Goal: Task Accomplishment & Management: Complete application form

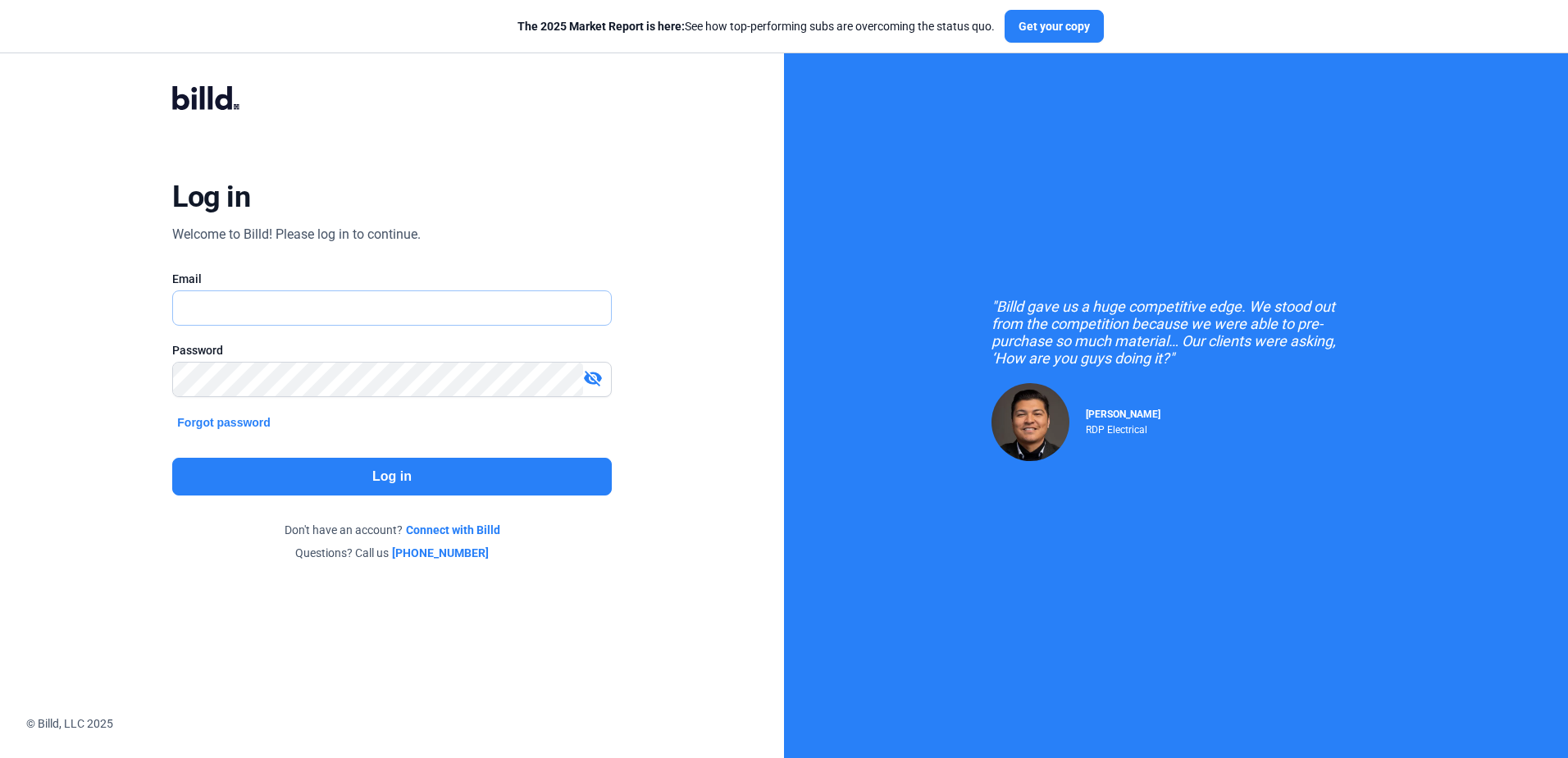
type input "[PERSON_NAME][EMAIL_ADDRESS][DOMAIN_NAME]"
click at [218, 478] on button "Log in" at bounding box center [391, 476] width 439 height 37
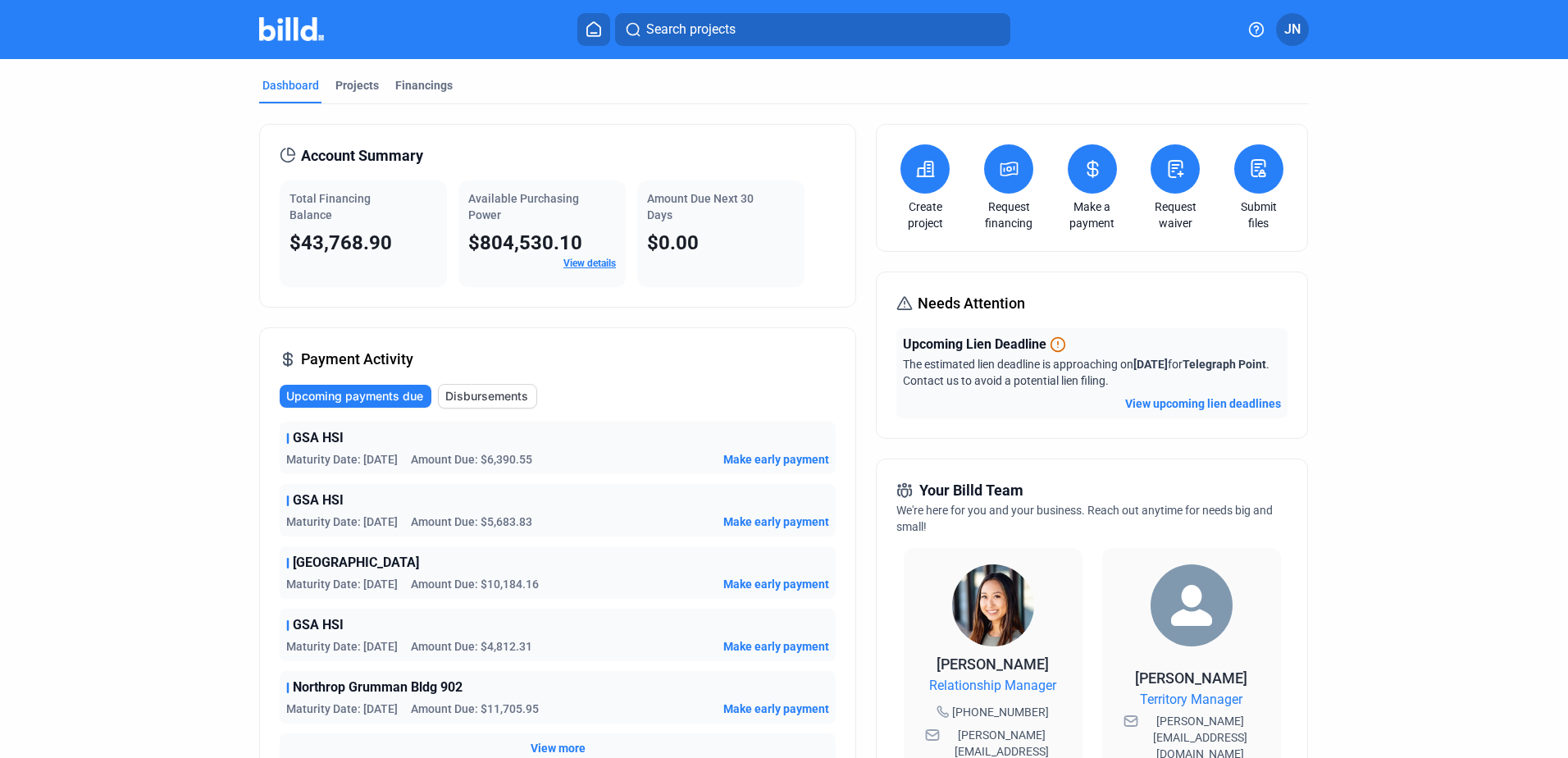
click at [1173, 402] on button "View upcoming lien deadlines" at bounding box center [1203, 403] width 156 height 16
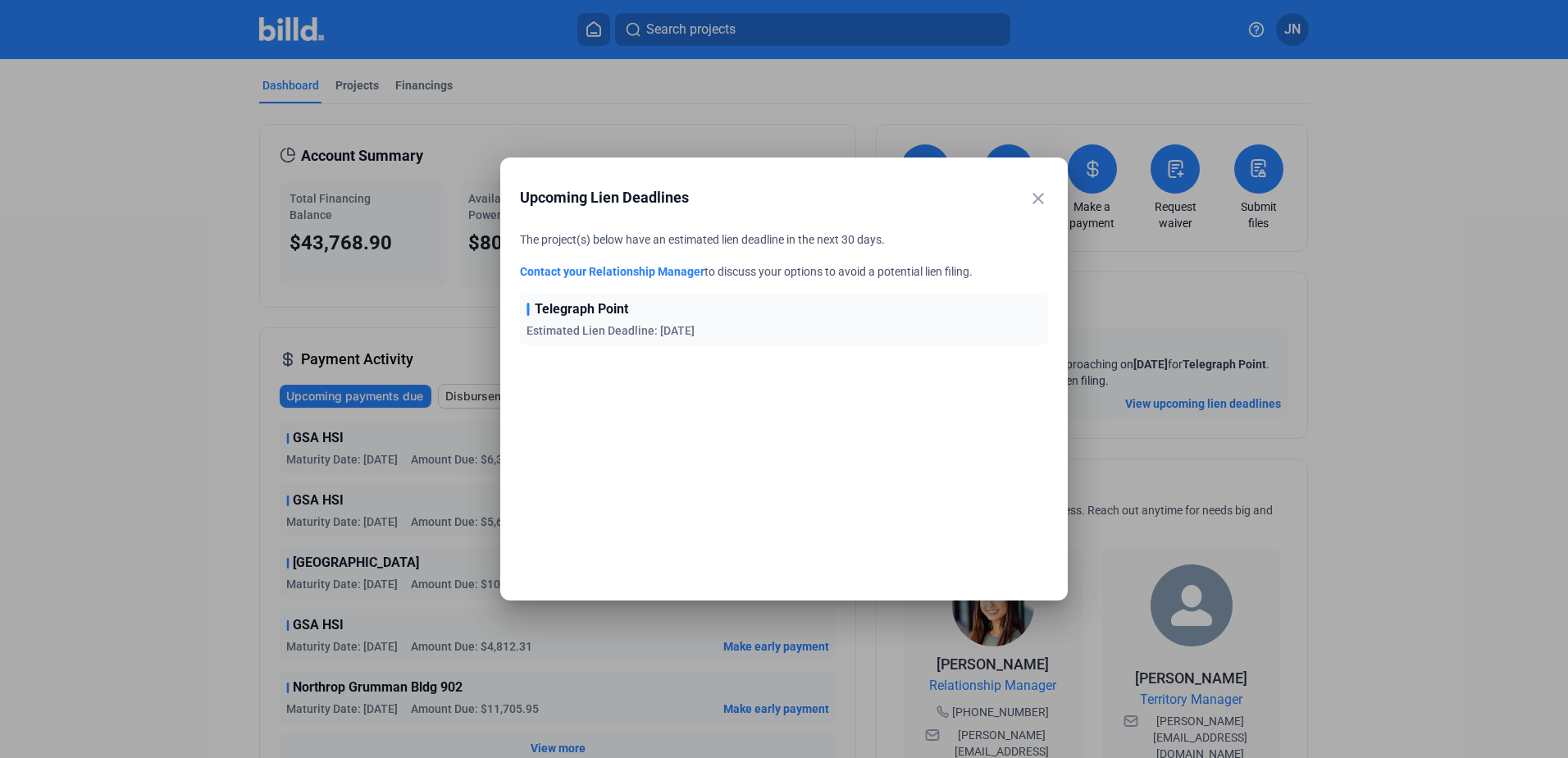
click at [1036, 200] on mat-icon "close" at bounding box center [1038, 198] width 19 height 19
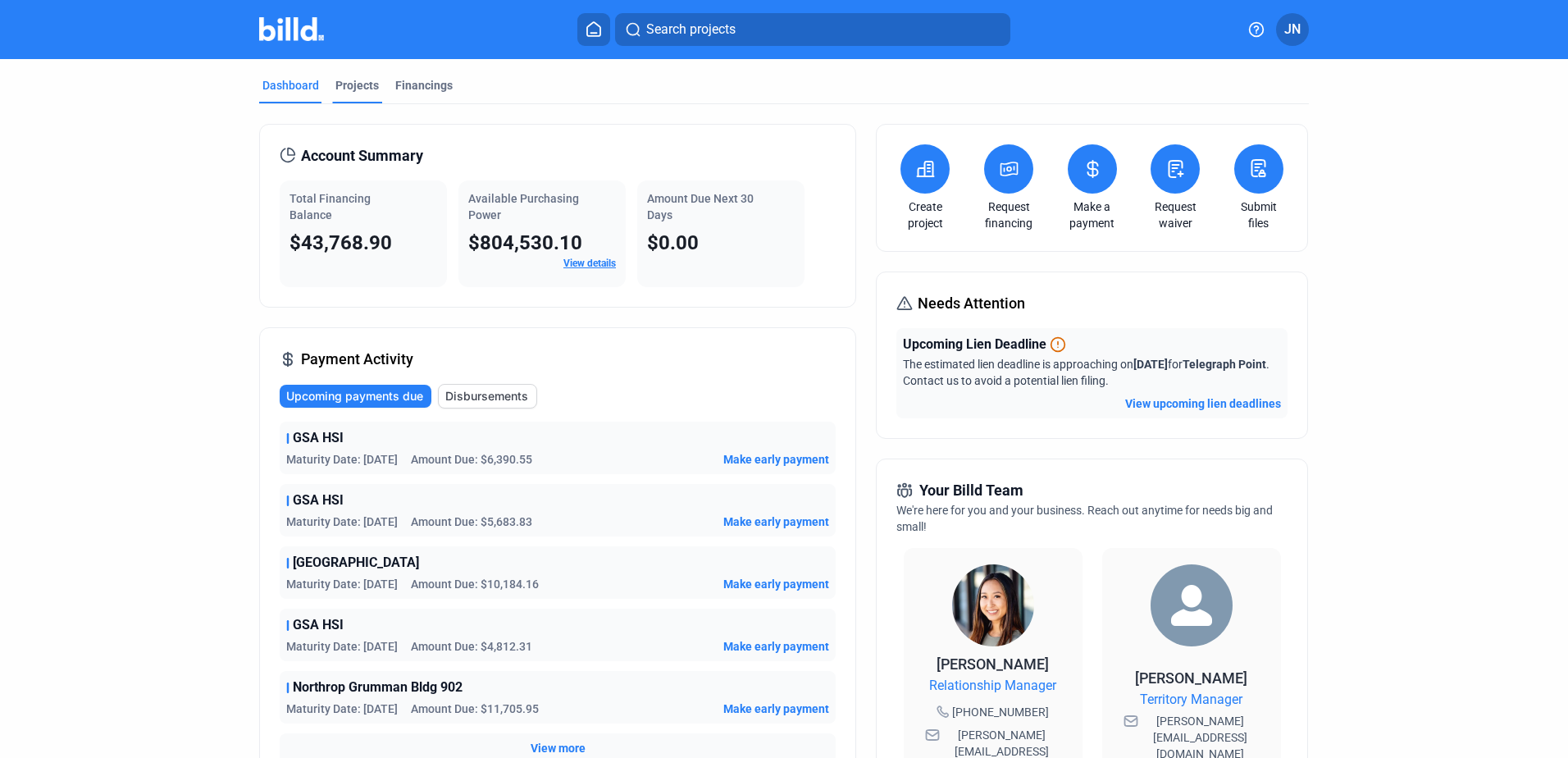
click at [345, 83] on div "Projects" at bounding box center [356, 85] width 43 height 16
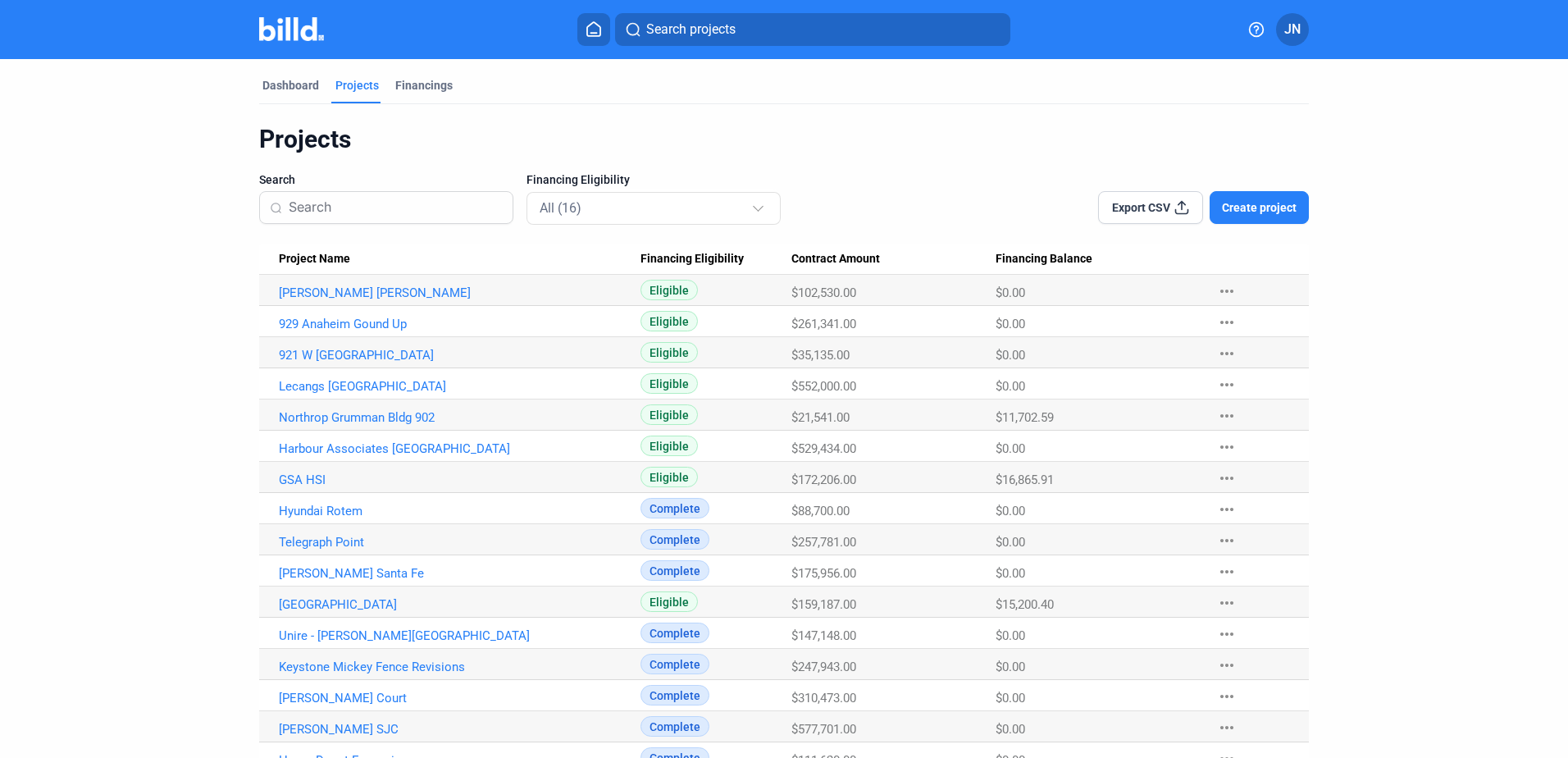
click at [1237, 208] on span "Create project" at bounding box center [1260, 207] width 75 height 16
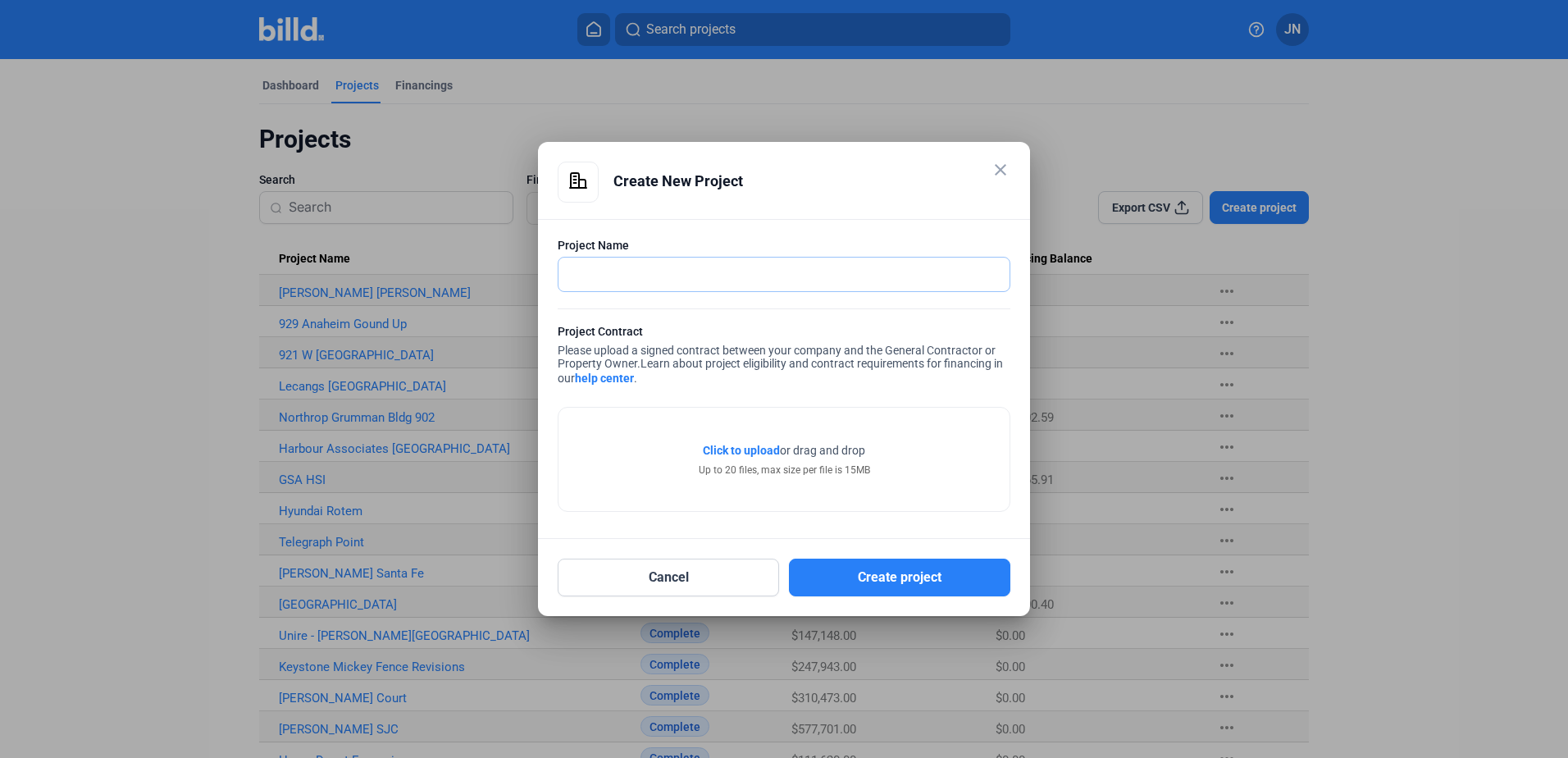
click at [623, 269] on input "text" at bounding box center [783, 274] width 451 height 34
type input "7815 Van Nuys New Dev"
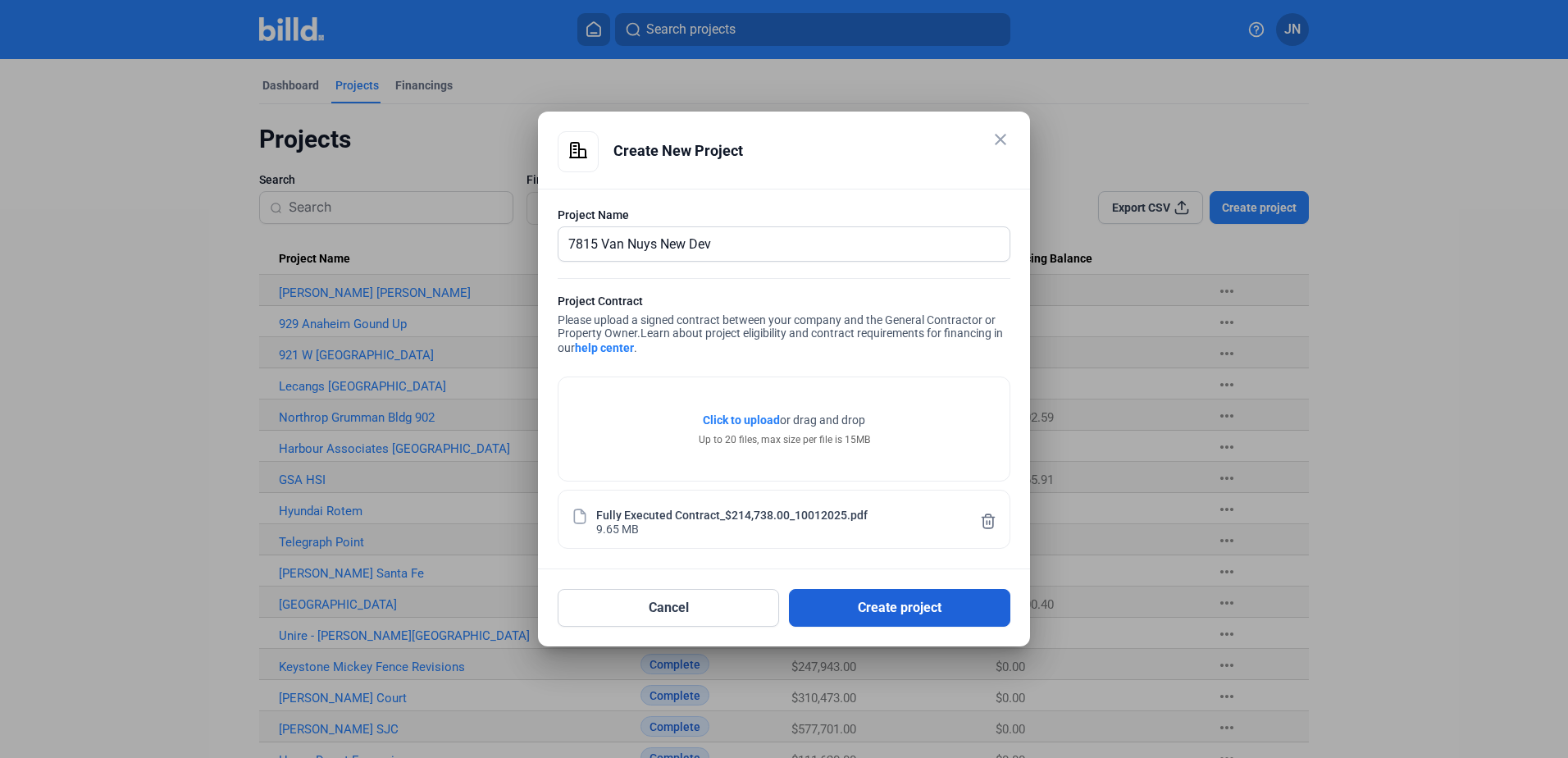
click at [838, 602] on button "Create project" at bounding box center [899, 607] width 221 height 37
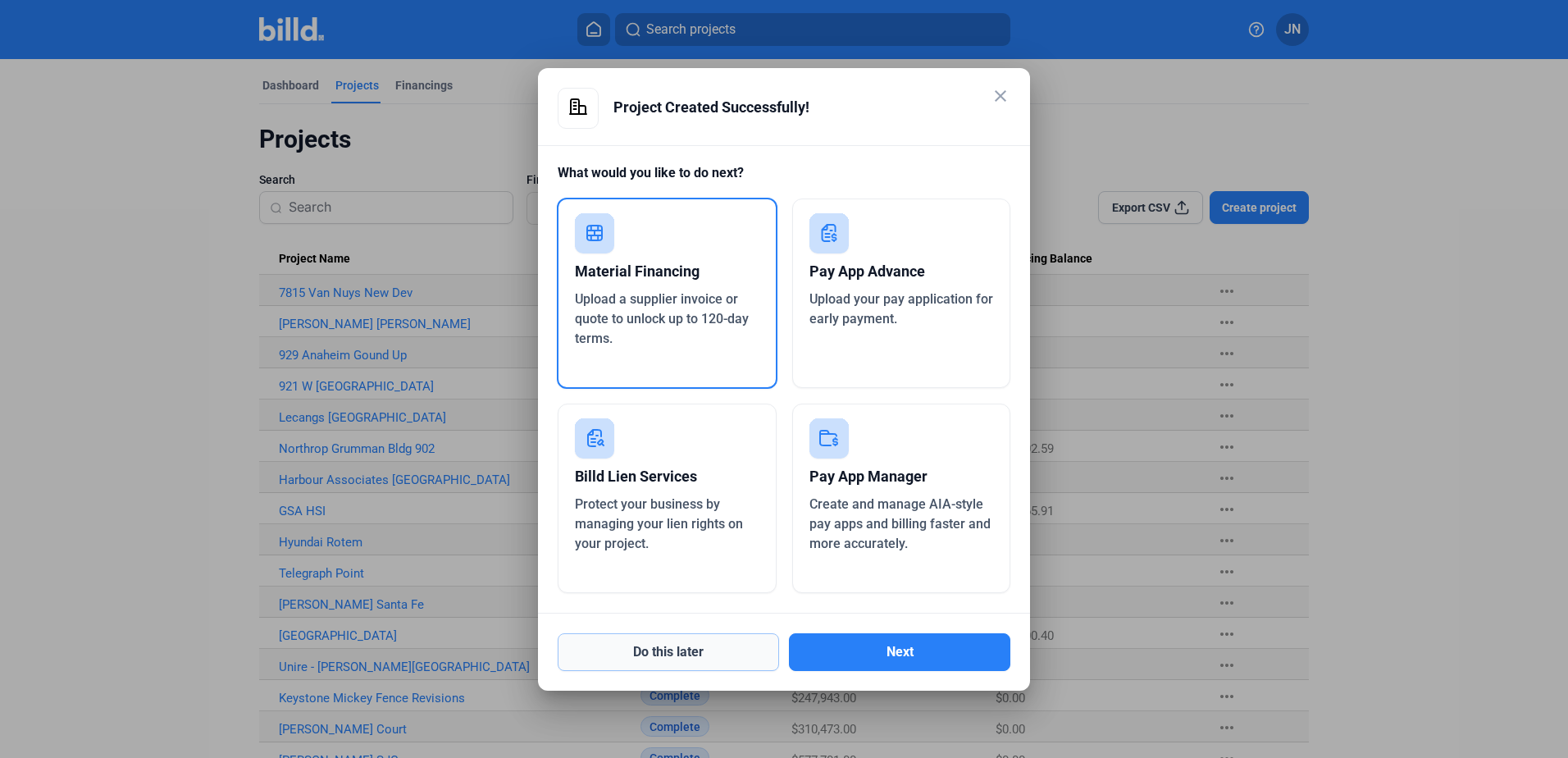
click at [674, 654] on button "Do this later" at bounding box center [668, 651] width 221 height 37
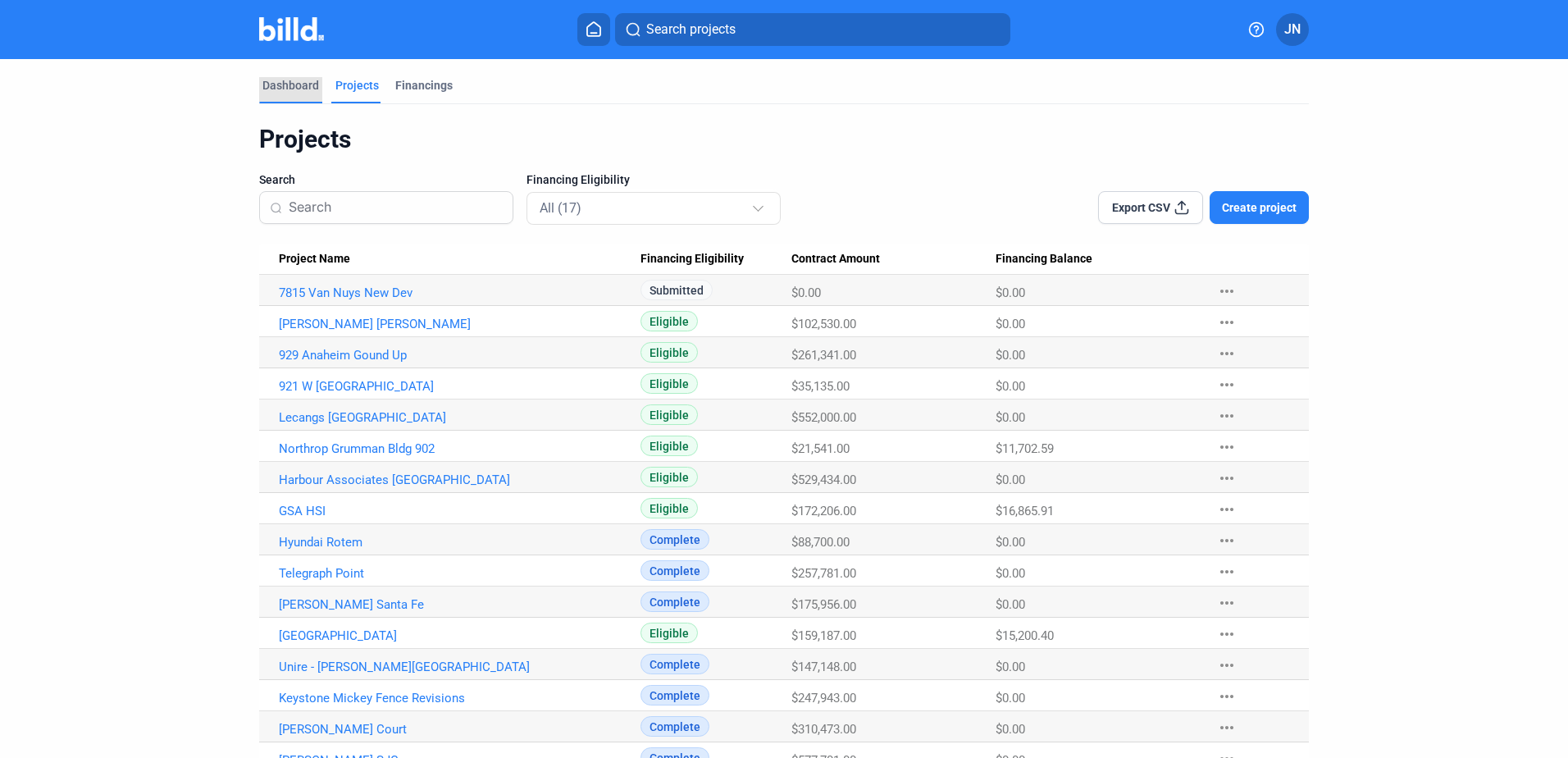
click at [281, 86] on div "Dashboard" at bounding box center [290, 85] width 57 height 16
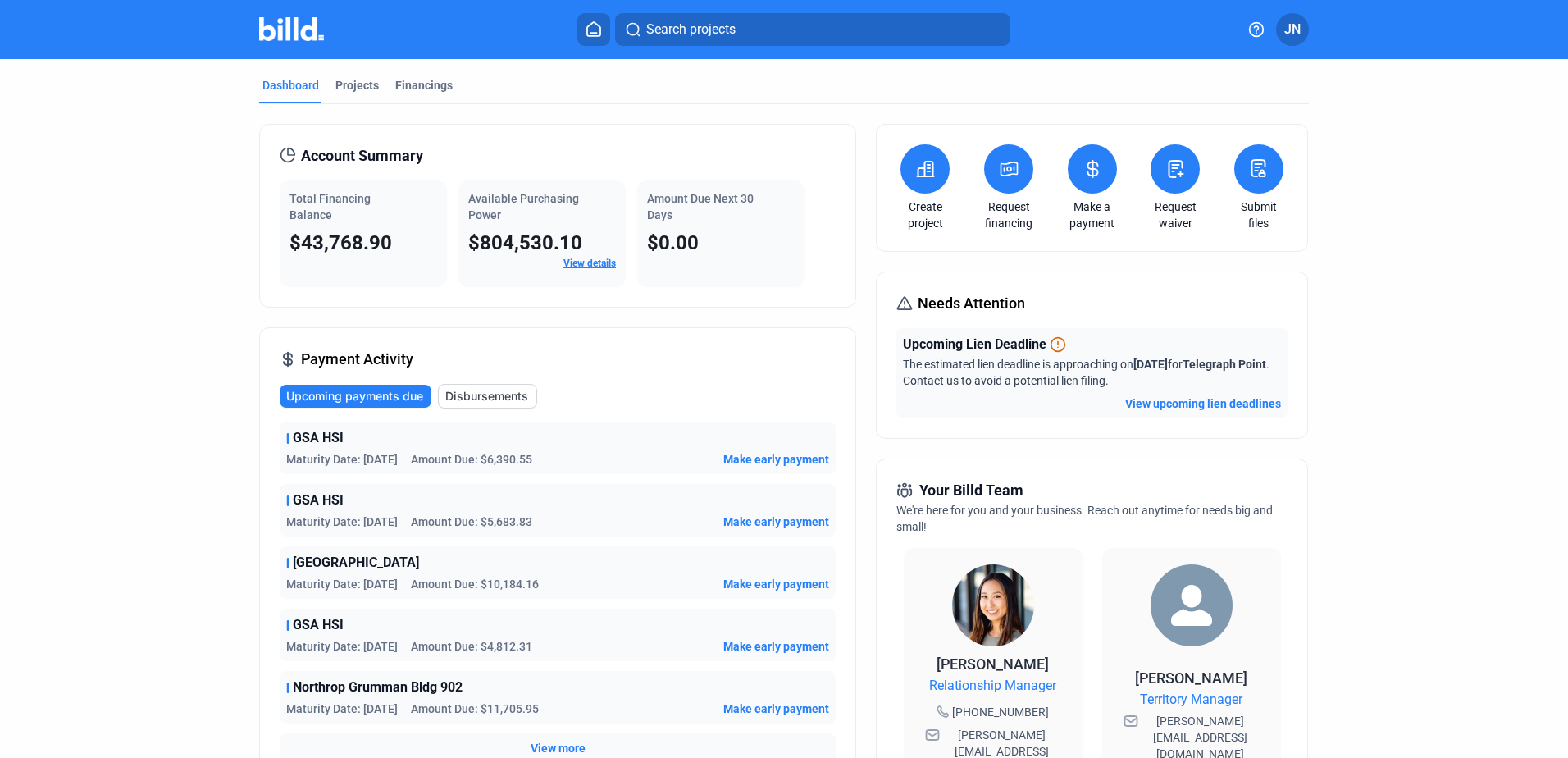
click at [1153, 400] on button "View upcoming lien deadlines" at bounding box center [1203, 403] width 156 height 16
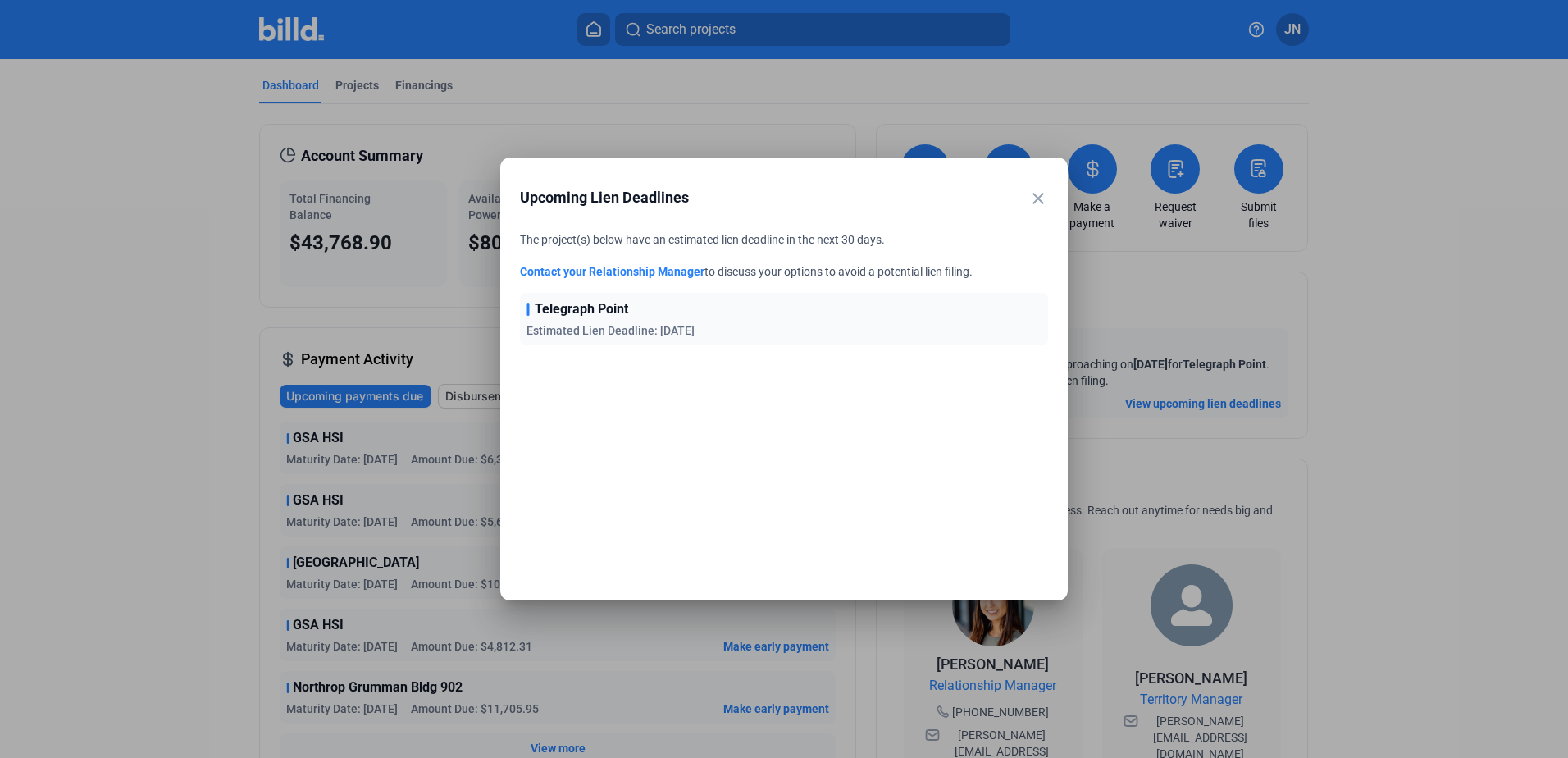
click at [1037, 199] on mat-icon "close" at bounding box center [1038, 198] width 19 height 19
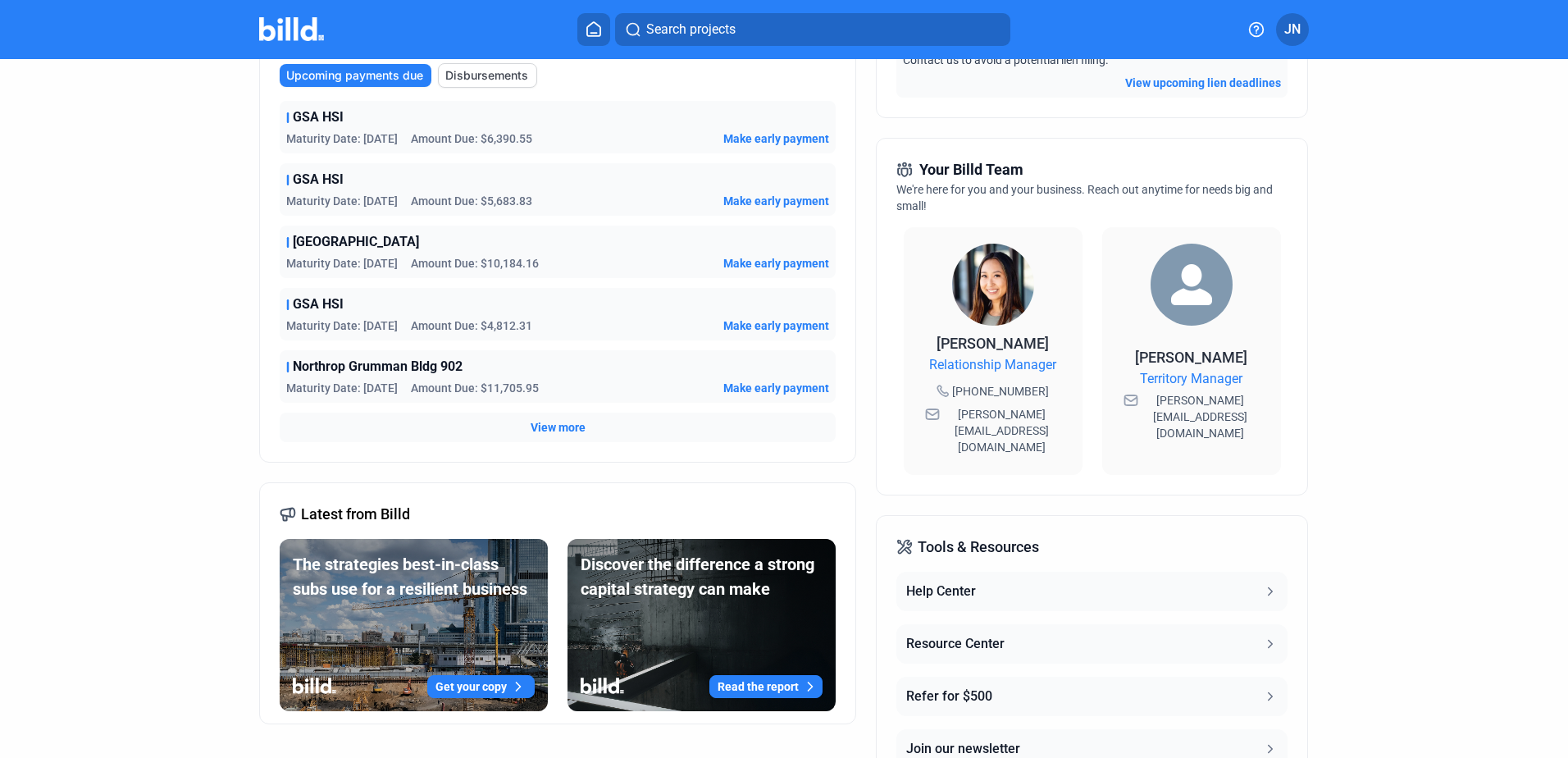
scroll to position [328, 0]
